Goal: Connect with others: Connect with others

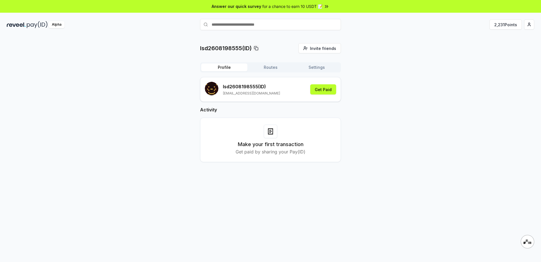
click at [414, 45] on div "lsd2608198555(ID) Invite friends Invite Profile Routes Settings lsd2608198555 (…" at bounding box center [271, 107] width 528 height 128
click at [504, 23] on button "2,231 Points" at bounding box center [506, 24] width 32 height 10
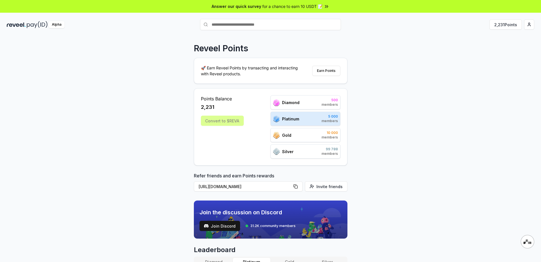
click at [298, 122] on div "Platinum" at bounding box center [286, 118] width 26 height 7
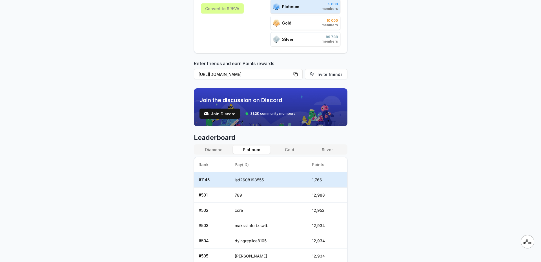
scroll to position [113, 0]
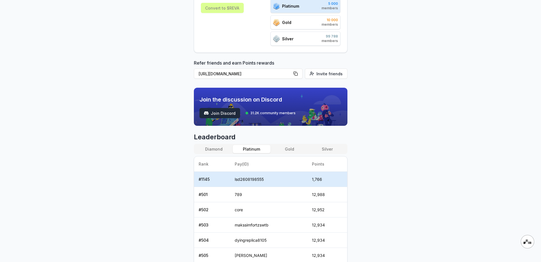
click at [228, 115] on span "Join Discord" at bounding box center [223, 113] width 25 height 6
